Goal: Task Accomplishment & Management: Complete application form

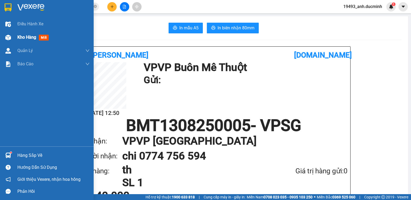
click at [30, 38] on span "Kho hàng" at bounding box center [26, 37] width 19 height 5
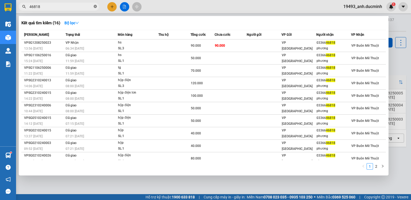
click at [94, 5] on icon "close-circle" at bounding box center [95, 6] width 3 height 3
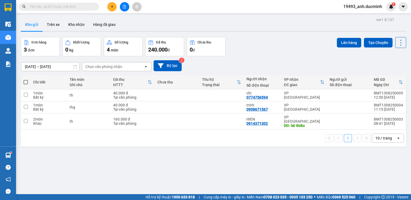
click at [79, 5] on input "text" at bounding box center [60, 7] width 63 height 6
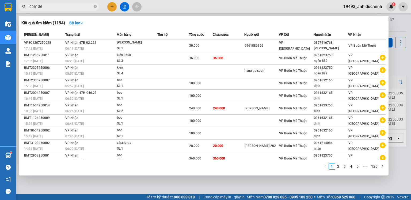
type input "0961365"
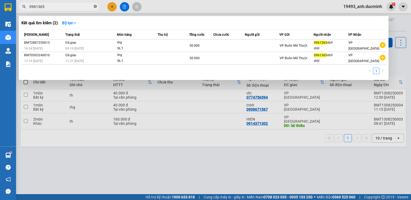
click at [95, 7] on icon "close-circle" at bounding box center [95, 6] width 3 height 3
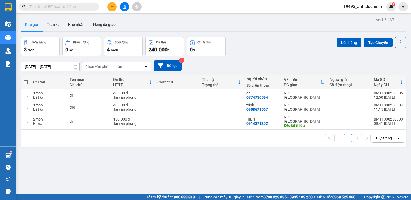
drag, startPoint x: 78, startPoint y: 6, endPoint x: 80, endPoint y: 9, distance: 3.3
click at [79, 7] on input "text" at bounding box center [60, 7] width 63 height 6
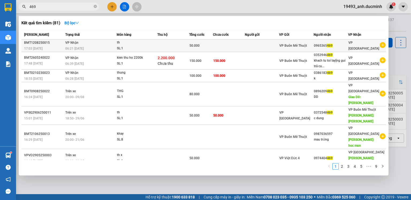
type input "469"
click at [134, 46] on div "SL: 1" at bounding box center [137, 49] width 40 height 6
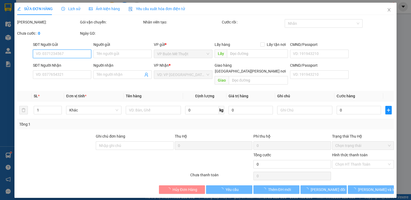
type input "0965365469"
type input "50.000"
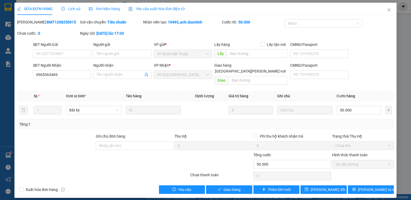
click at [68, 9] on span "Lịch sử" at bounding box center [70, 9] width 19 height 4
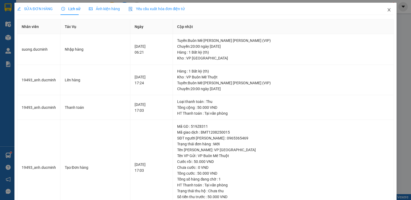
click at [387, 10] on icon "close" at bounding box center [388, 9] width 3 height 3
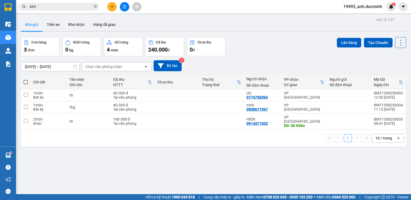
click at [61, 7] on input "469" at bounding box center [60, 7] width 63 height 6
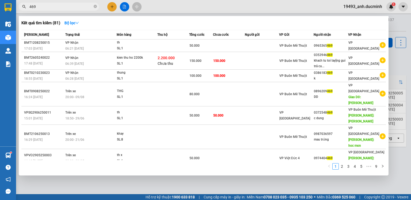
click at [110, 8] on div at bounding box center [205, 100] width 411 height 200
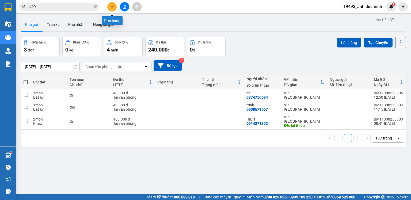
click at [110, 6] on icon "plus" at bounding box center [112, 7] width 4 height 4
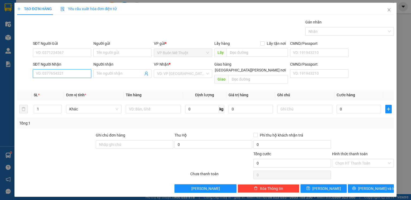
click at [73, 74] on input "SĐT Người Nhận" at bounding box center [62, 74] width 58 height 9
click at [389, 9] on icon "close" at bounding box center [389, 10] width 4 height 4
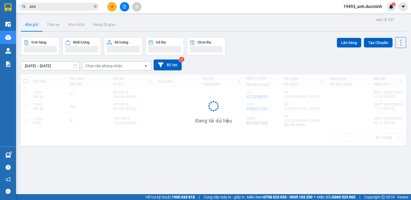
drag, startPoint x: 95, startPoint y: 6, endPoint x: 84, endPoint y: 7, distance: 10.8
click at [93, 6] on span "469" at bounding box center [59, 7] width 80 height 8
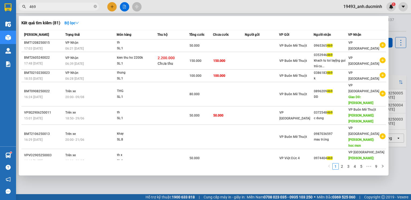
click at [84, 7] on input "469" at bounding box center [60, 7] width 63 height 6
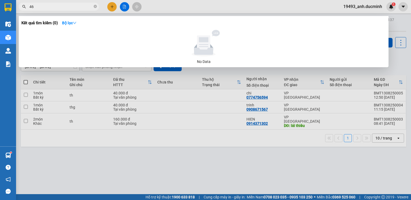
type input "4"
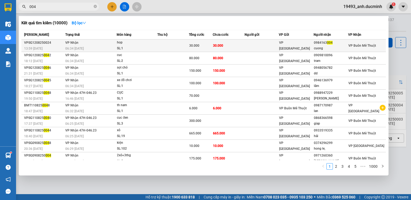
type input "004"
click at [213, 44] on span "30.000" at bounding box center [218, 46] width 10 height 4
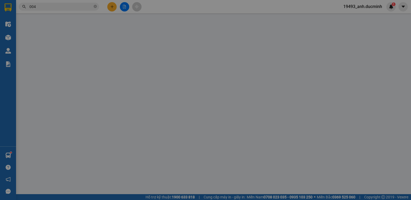
type input "0984163004"
type input "cuong"
type input "30.000"
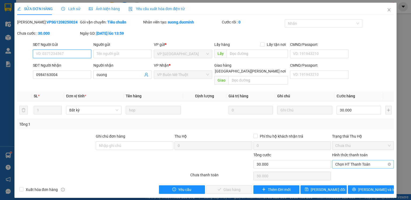
click at [358, 161] on span "Chọn HT Thanh Toán" at bounding box center [362, 165] width 55 height 8
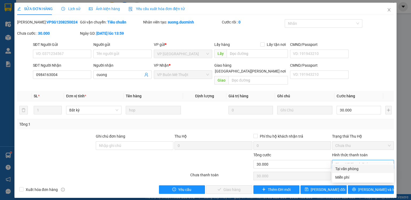
click at [357, 170] on div "Tại văn phòng" at bounding box center [362, 169] width 55 height 6
type input "0"
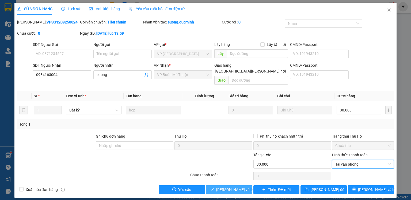
drag, startPoint x: 230, startPoint y: 182, endPoint x: 410, endPoint y: 197, distance: 180.5
click at [234, 187] on span "[PERSON_NAME] và [PERSON_NAME] hàng" at bounding box center [252, 190] width 72 height 6
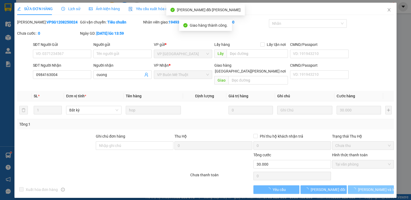
click at [381, 186] on button "[PERSON_NAME] và In" at bounding box center [371, 190] width 46 height 9
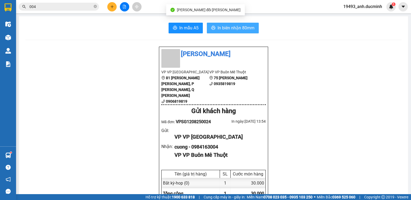
click at [233, 32] on button "In biên nhận 80mm" at bounding box center [233, 28] width 52 height 11
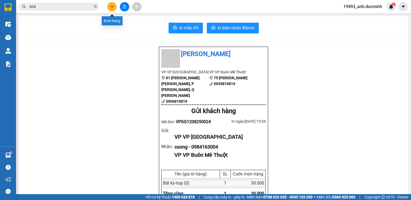
click at [110, 6] on icon "plus" at bounding box center [112, 7] width 4 height 4
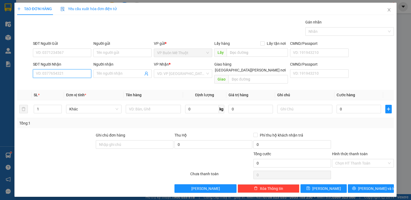
click at [75, 74] on input "SĐT Người Nhận" at bounding box center [62, 74] width 58 height 9
click at [169, 74] on input "search" at bounding box center [181, 74] width 48 height 8
click at [46, 74] on input "0968432101" at bounding box center [62, 74] width 58 height 9
type input "0968032101"
click at [161, 68] on div "VP Nhận *" at bounding box center [183, 65] width 58 height 8
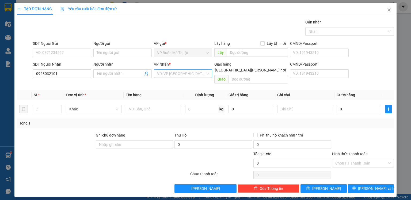
drag, startPoint x: 178, startPoint y: 72, endPoint x: 178, endPoint y: 81, distance: 8.3
click at [178, 73] on input "search" at bounding box center [181, 74] width 48 height 8
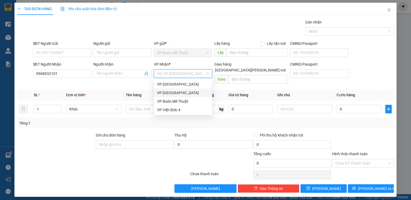
drag, startPoint x: 176, startPoint y: 91, endPoint x: 253, endPoint y: 86, distance: 77.2
click at [178, 91] on div "VP [GEOGRAPHIC_DATA]" at bounding box center [183, 93] width 52 height 6
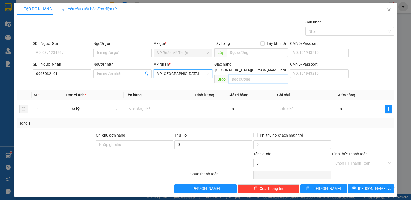
click at [263, 75] on input "text" at bounding box center [257, 79] width 59 height 9
type input "bx as"
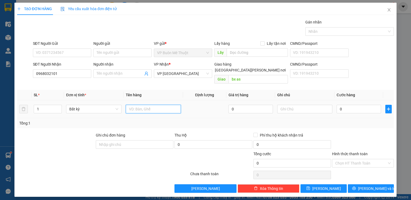
click at [163, 105] on input "text" at bounding box center [153, 109] width 55 height 9
type input "th"
click at [359, 105] on input "0" at bounding box center [358, 109] width 44 height 9
type input "1"
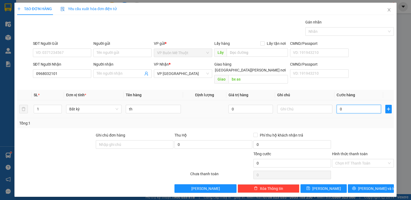
type input "1"
type input "10"
type input "100"
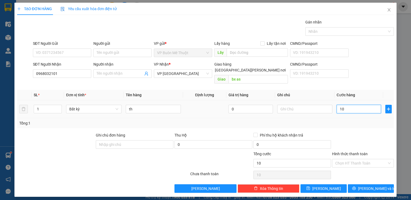
type input "100"
type input "100.000"
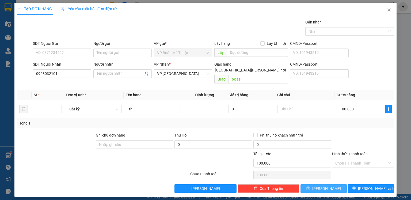
click at [328, 186] on span "[PERSON_NAME]" at bounding box center [326, 189] width 29 height 6
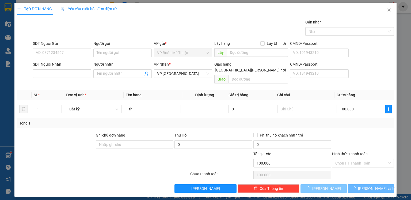
type input "0"
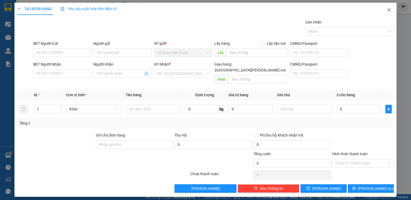
click at [389, 10] on icon "close" at bounding box center [389, 10] width 4 height 4
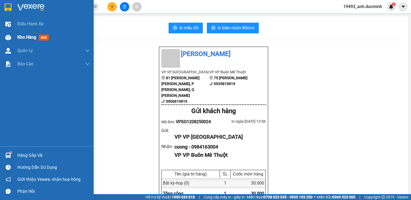
click at [32, 39] on span "Kho hàng" at bounding box center [26, 37] width 19 height 5
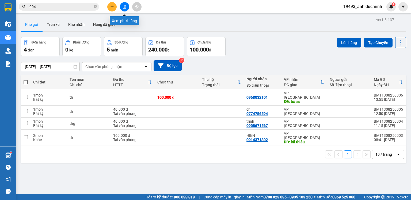
click at [125, 7] on icon "file-add" at bounding box center [124, 7] width 4 height 4
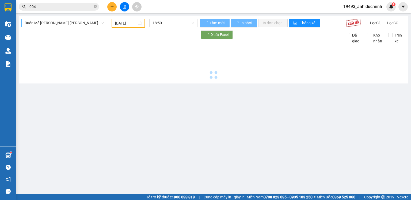
type input "[DATE]"
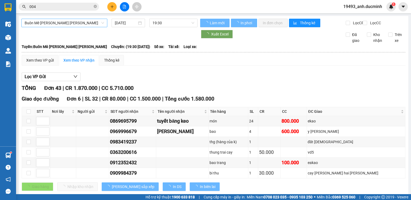
click at [58, 22] on span "Buôn Mê [PERSON_NAME] [PERSON_NAME]" at bounding box center [64, 23] width 79 height 8
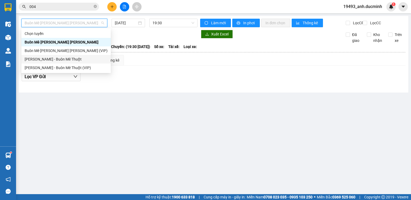
click at [67, 58] on div "[PERSON_NAME] - Buôn Mê Thuột" at bounding box center [66, 59] width 83 height 6
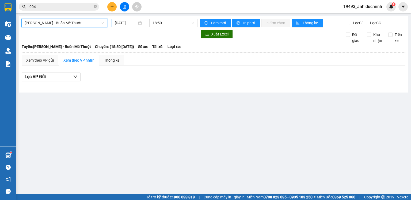
click at [124, 23] on input "[DATE]" at bounding box center [126, 23] width 22 height 6
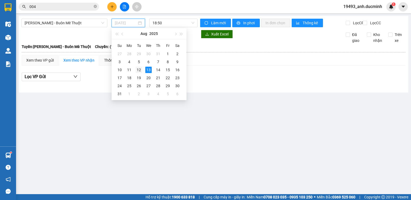
click at [140, 70] on div "12" at bounding box center [139, 70] width 6 height 6
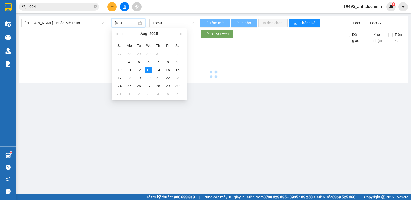
type input "[DATE]"
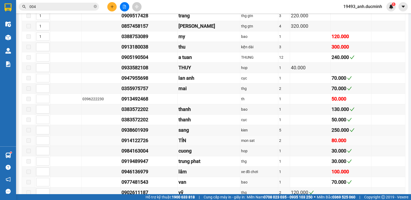
scroll to position [278, 0]
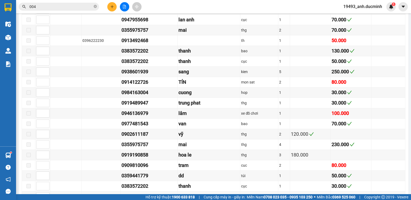
click at [96, 6] on icon "close-circle" at bounding box center [95, 6] width 3 height 3
click at [88, 6] on input "text" at bounding box center [60, 7] width 63 height 6
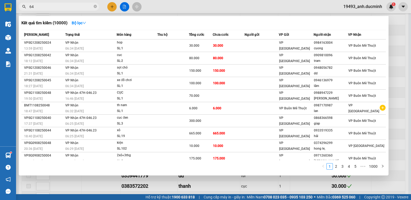
type input "649"
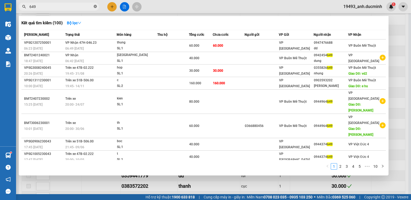
click at [96, 7] on icon "close-circle" at bounding box center [95, 6] width 3 height 3
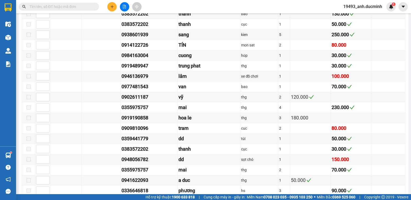
scroll to position [283, 0]
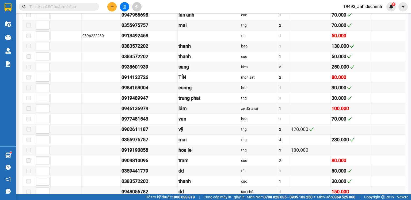
click at [80, 6] on input "text" at bounding box center [60, 7] width 63 height 6
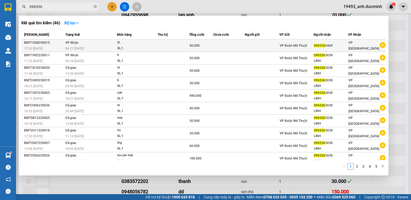
type input "096536"
click at [144, 44] on div "th" at bounding box center [137, 43] width 40 height 6
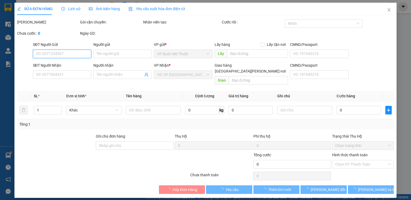
type input "0965365469"
type input "50.000"
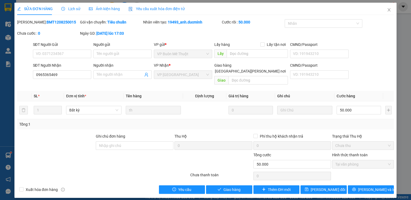
click at [71, 9] on span "Lịch sử" at bounding box center [70, 9] width 19 height 4
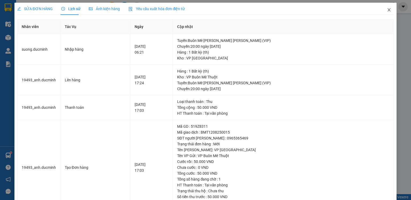
click at [387, 9] on icon "close" at bounding box center [389, 10] width 4 height 4
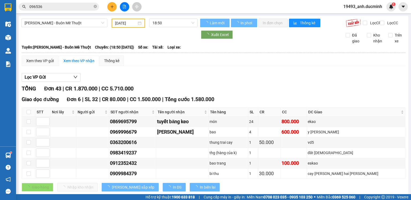
scroll to position [86, 0]
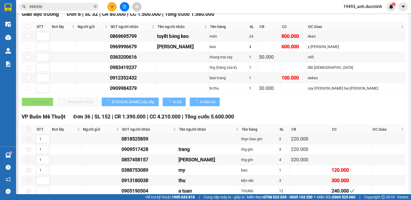
click at [70, 5] on input "096536" at bounding box center [60, 7] width 63 height 6
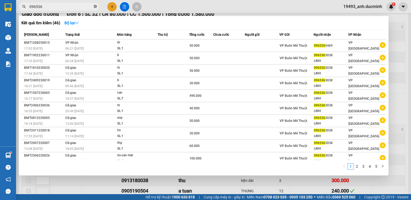
click at [94, 7] on icon "close-circle" at bounding box center [95, 6] width 3 height 3
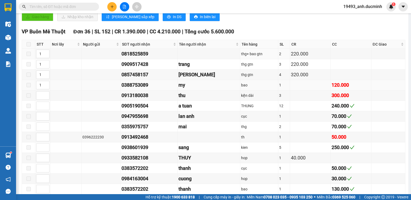
scroll to position [171, 0]
click at [85, 5] on input "text" at bounding box center [60, 7] width 63 height 6
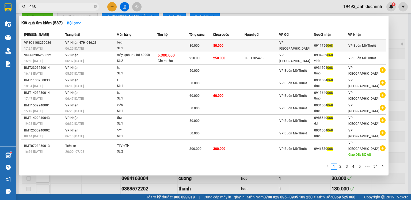
type input "068"
click at [213, 46] on span "80.000" at bounding box center [218, 46] width 10 height 4
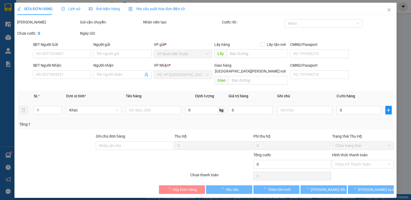
type input "0911756068"
type input "80.000"
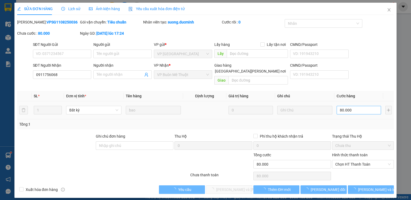
click at [353, 106] on input "80.000" at bounding box center [358, 110] width 44 height 9
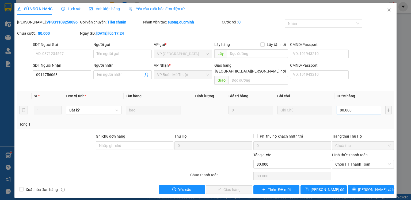
type input "7"
type input "70"
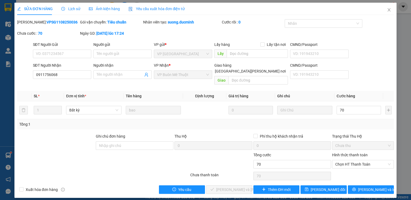
type input "70"
type input "70.000"
drag, startPoint x: 356, startPoint y: 121, endPoint x: 358, endPoint y: 143, distance: 22.8
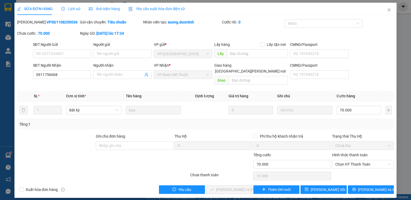
click at [357, 122] on div "Tổng: 1" at bounding box center [205, 124] width 376 height 10
click at [356, 161] on span "Chọn HT Thanh Toán" at bounding box center [362, 165] width 55 height 8
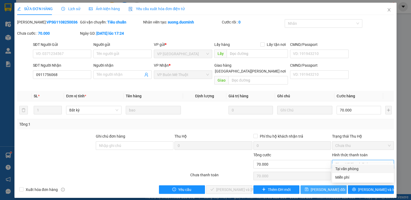
drag, startPoint x: 354, startPoint y: 170, endPoint x: 305, endPoint y: 180, distance: 50.5
click at [353, 170] on div "Tại văn phòng" at bounding box center [362, 169] width 55 height 6
type input "0"
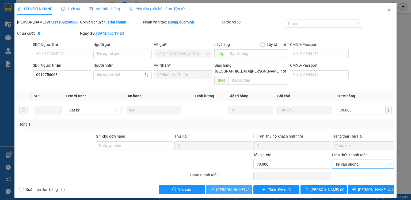
click at [233, 187] on span "[PERSON_NAME] và [PERSON_NAME] hàng" at bounding box center [252, 190] width 72 height 6
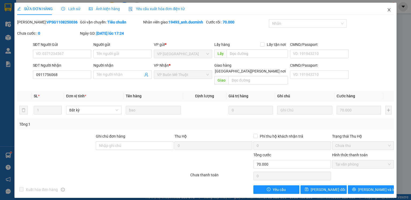
click at [388, 9] on icon "close" at bounding box center [389, 10] width 4 height 4
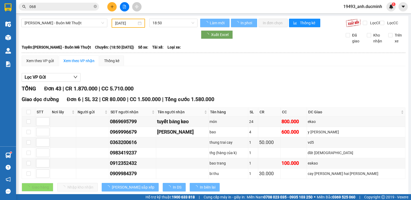
click at [95, 7] on icon "close-circle" at bounding box center [95, 6] width 3 height 3
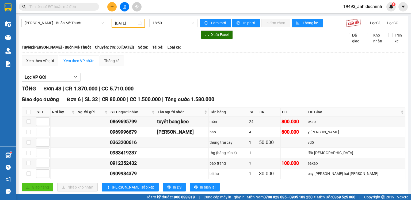
click at [87, 8] on input "text" at bounding box center [60, 7] width 63 height 6
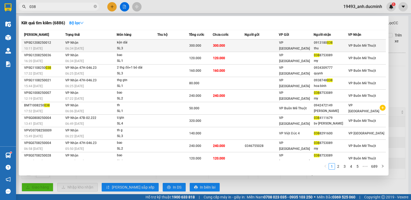
type input "038"
click at [232, 46] on td "300.000" at bounding box center [229, 46] width 32 height 13
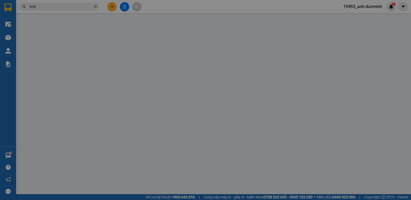
type input "0913180038"
type input "thu"
type input "300.000"
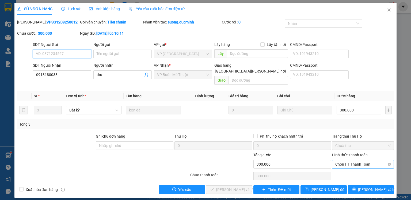
click at [345, 161] on span "Chọn HT Thanh Toán" at bounding box center [362, 165] width 55 height 8
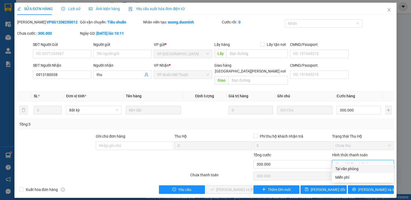
click at [345, 170] on div "Tại văn phòng" at bounding box center [362, 169] width 55 height 6
type input "0"
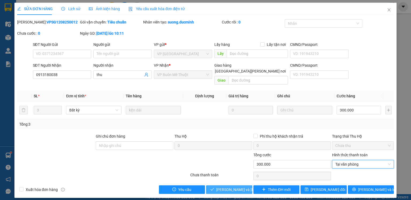
drag, startPoint x: 238, startPoint y: 184, endPoint x: 298, endPoint y: 116, distance: 90.9
click at [238, 187] on span "[PERSON_NAME] và [PERSON_NAME] hàng" at bounding box center [252, 190] width 72 height 6
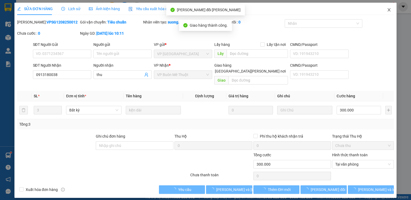
click at [388, 9] on icon "close" at bounding box center [389, 10] width 4 height 4
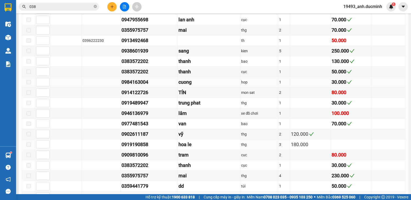
scroll to position [299, 0]
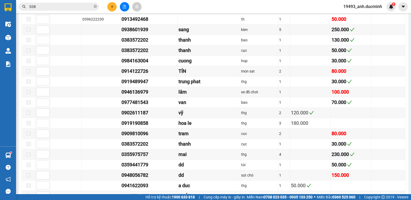
click at [110, 11] on div "Kết quả [PERSON_NAME] ( 6886 ) Bộ lọc Mã ĐH Trạng thái Món hàng Thu hộ [PERSON_…" at bounding box center [205, 6] width 411 height 13
click at [110, 10] on button at bounding box center [111, 6] width 9 height 9
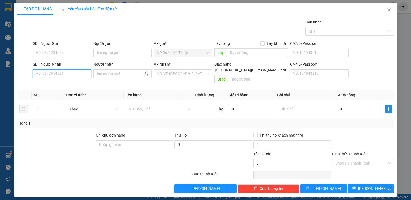
click at [86, 73] on input "SĐT Người Nhận" at bounding box center [62, 74] width 58 height 9
type input "0979267080"
click at [174, 71] on input "search" at bounding box center [181, 74] width 48 height 8
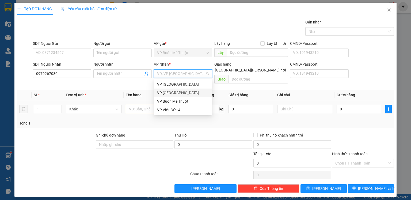
drag, startPoint x: 171, startPoint y: 91, endPoint x: 155, endPoint y: 101, distance: 18.8
click at [171, 92] on div "VP [GEOGRAPHIC_DATA]" at bounding box center [183, 93] width 52 height 6
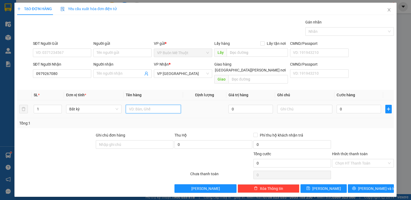
drag, startPoint x: 144, startPoint y: 101, endPoint x: 220, endPoint y: 125, distance: 79.1
click at [150, 105] on input "text" at bounding box center [153, 109] width 55 height 9
type input "tyh"
click at [360, 105] on input "0" at bounding box center [358, 109] width 44 height 9
type input "5"
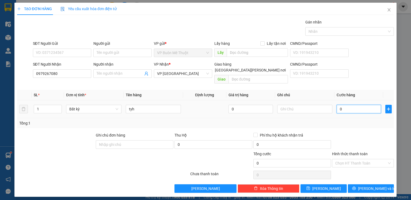
type input "5"
type input "50"
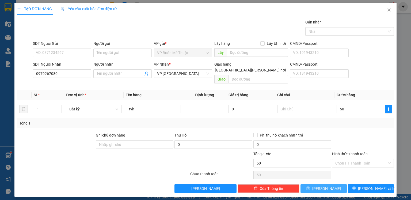
type input "50.000"
click at [331, 185] on button "[PERSON_NAME]" at bounding box center [323, 189] width 46 height 9
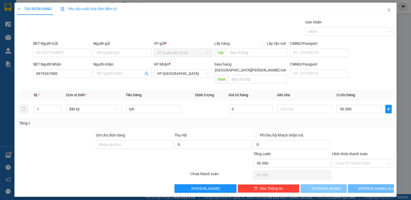
type input "0"
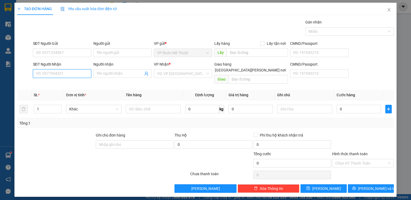
click at [68, 72] on input "SĐT Người Nhận" at bounding box center [62, 74] width 58 height 9
click at [71, 71] on input "SĐT Người Nhận" at bounding box center [62, 74] width 58 height 9
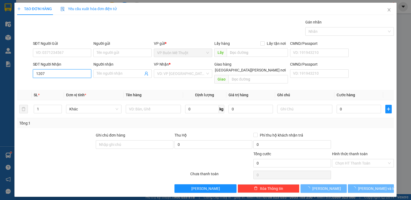
click at [70, 73] on input "1207" at bounding box center [62, 74] width 58 height 9
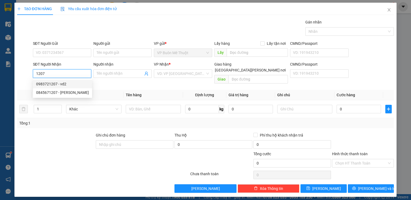
click at [61, 83] on div "0983721207 - vd2" at bounding box center [62, 84] width 53 height 6
type input "0983721207"
type input "vd2"
type input "my phuoc2"
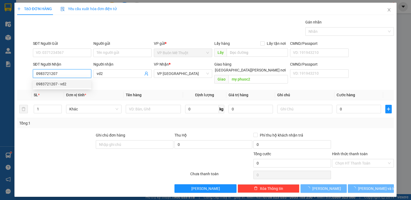
type input "90.000"
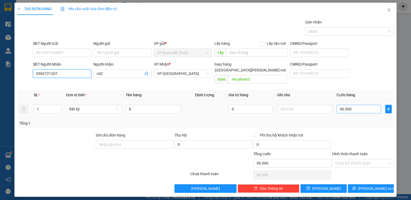
type input "0983721207"
type input "1"
type input "110"
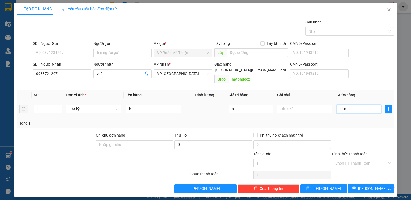
type input "110"
type input "110.000"
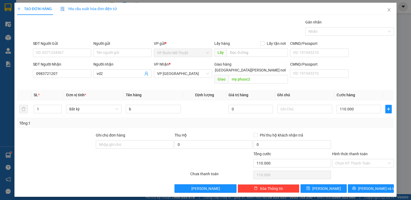
drag, startPoint x: 352, startPoint y: 123, endPoint x: 351, endPoint y: 128, distance: 4.7
click at [351, 124] on div "Transit Pickup Surcharge Ids Transit Deliver Surcharge Ids Transit Deliver Surc…" at bounding box center [205, 106] width 376 height 174
click at [346, 160] on input "Hình thức thanh toán" at bounding box center [361, 164] width 52 height 8
drag, startPoint x: 345, startPoint y: 169, endPoint x: 338, endPoint y: 175, distance: 8.6
click at [344, 170] on div "Tại văn phòng" at bounding box center [362, 168] width 55 height 6
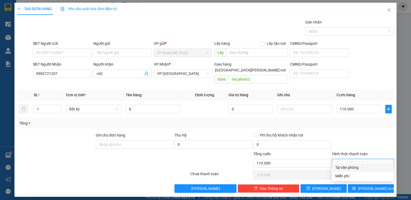
type input "0"
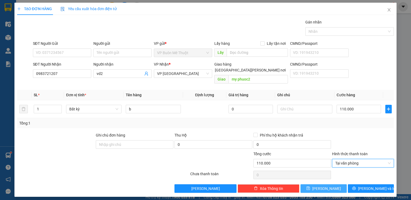
drag, startPoint x: 329, startPoint y: 183, endPoint x: 326, endPoint y: 179, distance: 5.3
click at [327, 185] on button "[PERSON_NAME]" at bounding box center [323, 189] width 46 height 9
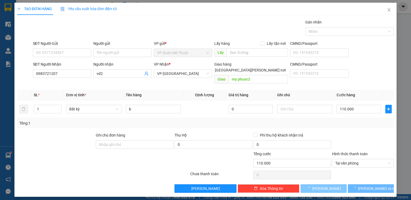
type input "0"
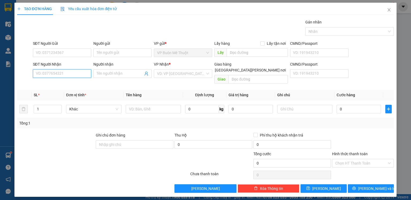
click at [62, 75] on input "SĐT Người Nhận" at bounding box center [62, 74] width 58 height 9
type input "0909495231"
click at [107, 76] on input "Người nhận" at bounding box center [120, 74] width 47 height 6
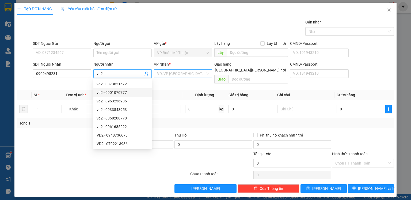
type input "vd2"
click at [184, 73] on input "search" at bounding box center [181, 74] width 48 height 8
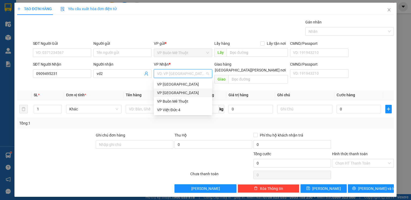
click at [173, 94] on div "VP [GEOGRAPHIC_DATA]" at bounding box center [183, 93] width 52 height 6
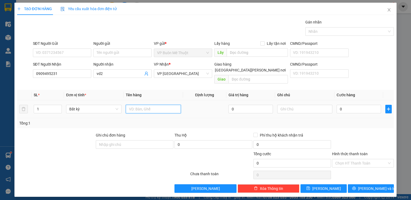
click at [140, 105] on input "text" at bounding box center [153, 109] width 55 height 9
type input "b"
click at [352, 105] on input "0" at bounding box center [358, 109] width 44 height 9
type input "6"
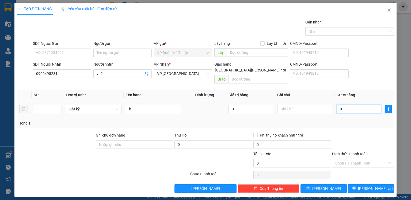
type input "6"
type input "60"
type input "60.000"
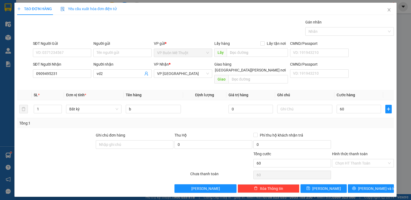
type input "60.000"
click at [344, 133] on div at bounding box center [362, 142] width 63 height 19
drag, startPoint x: 342, startPoint y: 158, endPoint x: 344, endPoint y: 166, distance: 8.6
click at [342, 160] on input "Hình thức thanh toán" at bounding box center [361, 164] width 52 height 8
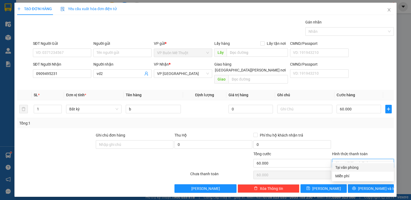
click at [345, 171] on div "Tại văn phòng" at bounding box center [362, 168] width 55 height 6
type input "0"
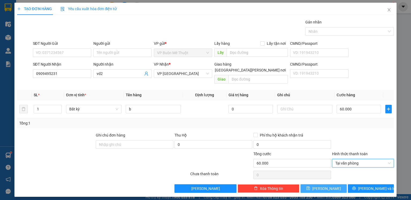
drag, startPoint x: 336, startPoint y: 183, endPoint x: 343, endPoint y: 182, distance: 7.1
click at [340, 185] on button "[PERSON_NAME]" at bounding box center [323, 189] width 46 height 9
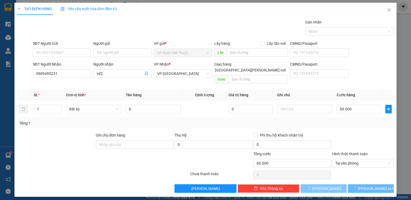
type input "0"
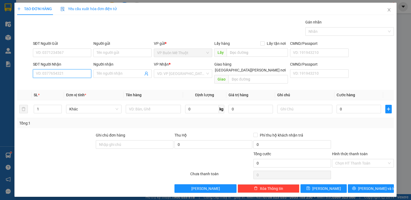
click at [79, 76] on input "SĐT Người Nhận" at bounding box center [62, 74] width 58 height 9
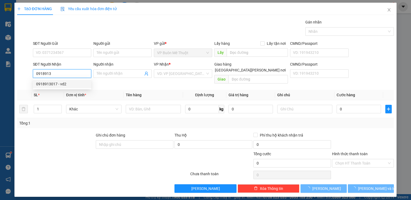
click at [61, 83] on div "0918913017 - vd2" at bounding box center [62, 84] width 52 height 6
type input "0918913017"
type input "vd2"
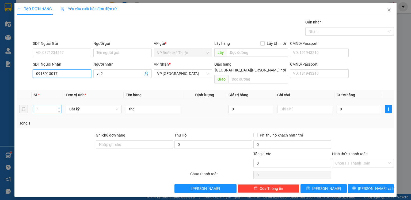
type input "0918913017"
click at [59, 107] on icon "up" at bounding box center [59, 108] width 2 height 2
type input "3"
click at [59, 107] on icon "up" at bounding box center [59, 108] width 2 height 2
click at [350, 106] on input "0" at bounding box center [358, 109] width 44 height 9
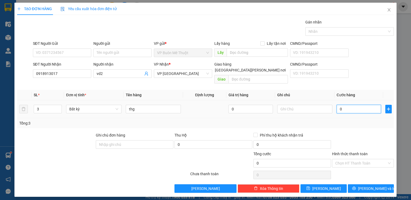
type input "1"
type input "10"
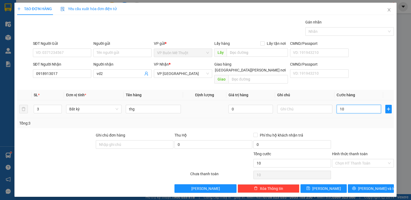
type input "100"
type input "100.000"
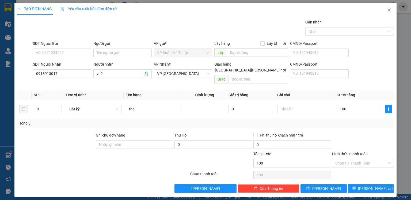
type input "100.000"
drag, startPoint x: 383, startPoint y: 133, endPoint x: 379, endPoint y: 137, distance: 5.7
click at [380, 136] on div at bounding box center [362, 142] width 63 height 19
drag, startPoint x: 356, startPoint y: 158, endPoint x: 353, endPoint y: 163, distance: 6.0
click at [355, 160] on input "Hình thức thanh toán" at bounding box center [361, 164] width 52 height 8
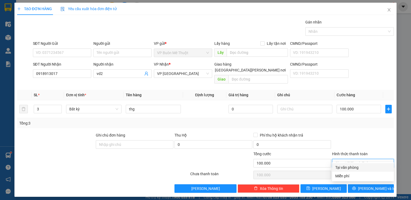
drag, startPoint x: 352, startPoint y: 167, endPoint x: 343, endPoint y: 174, distance: 11.4
click at [351, 169] on div "Tại văn phòng" at bounding box center [362, 168] width 55 height 6
type input "0"
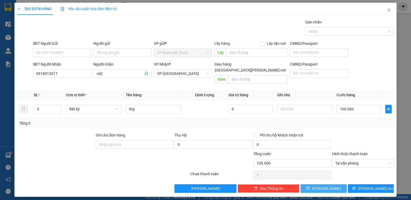
click at [334, 185] on button "[PERSON_NAME]" at bounding box center [323, 189] width 46 height 9
type input "0"
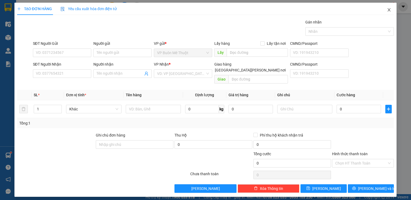
click at [388, 9] on icon "close" at bounding box center [389, 10] width 4 height 4
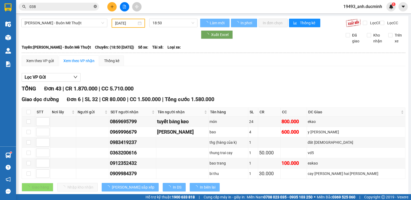
click at [94, 6] on icon "close-circle" at bounding box center [95, 6] width 3 height 3
click at [86, 6] on input "038" at bounding box center [60, 7] width 63 height 6
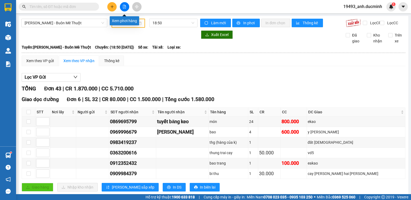
click at [123, 5] on icon "file-add" at bounding box center [124, 7] width 4 height 4
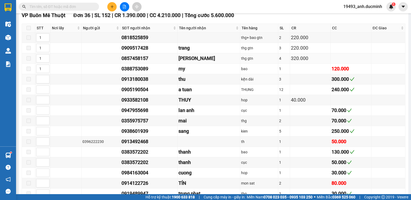
scroll to position [171, 0]
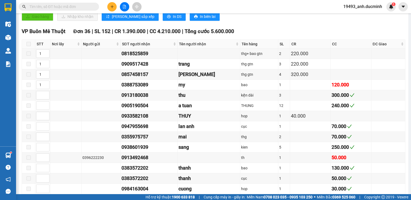
click at [81, 6] on input "text" at bounding box center [60, 7] width 63 height 6
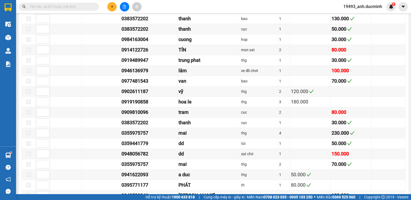
scroll to position [299, 0]
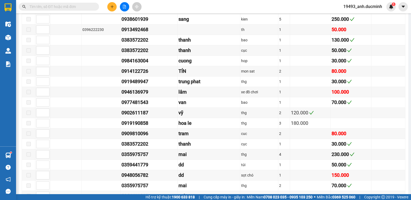
click at [112, 7] on icon "plus" at bounding box center [112, 7] width 4 height 4
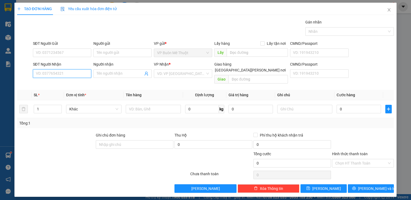
click at [80, 73] on input "SĐT Người Nhận" at bounding box center [62, 74] width 58 height 9
type input "0795350913"
click at [166, 72] on input "search" at bounding box center [181, 74] width 48 height 8
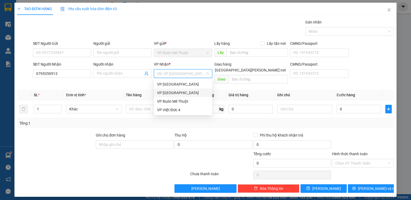
drag, startPoint x: 169, startPoint y: 92, endPoint x: 157, endPoint y: 99, distance: 14.5
click at [169, 92] on div "VP [GEOGRAPHIC_DATA]" at bounding box center [183, 93] width 52 height 6
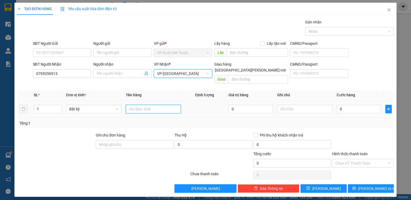
click at [139, 105] on input "text" at bounding box center [153, 109] width 55 height 9
type input "sot"
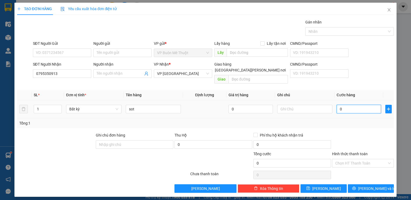
click at [352, 105] on input "0" at bounding box center [358, 109] width 44 height 9
type input "5"
type input "50"
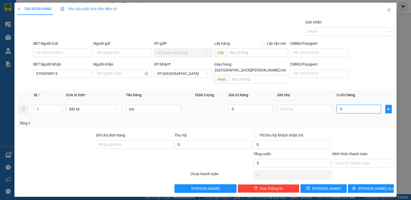
type input "50"
type input "50.000"
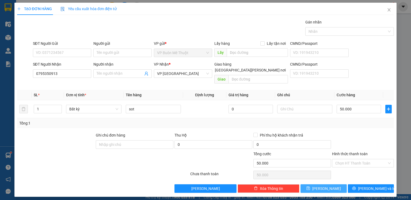
click at [333, 185] on button "[PERSON_NAME]" at bounding box center [323, 189] width 46 height 9
type input "0"
click at [388, 9] on icon "close" at bounding box center [389, 10] width 4 height 4
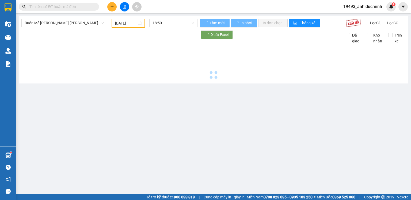
type input "[DATE]"
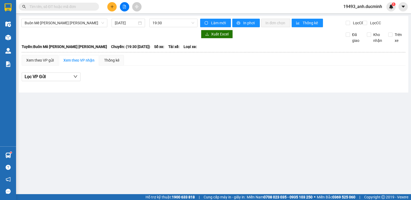
click at [78, 7] on input "text" at bounding box center [60, 7] width 63 height 6
